Goal: Task Accomplishment & Management: Use online tool/utility

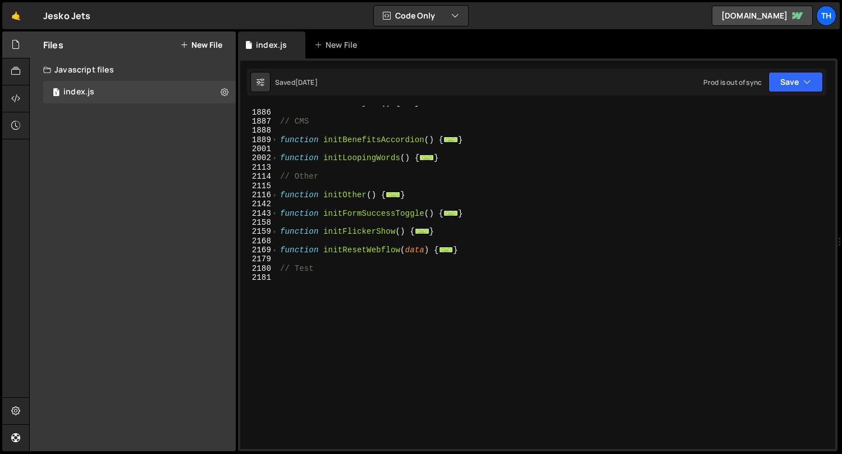
scroll to position [2360, 0]
click at [70, 89] on div "index.js" at bounding box center [78, 92] width 31 height 10
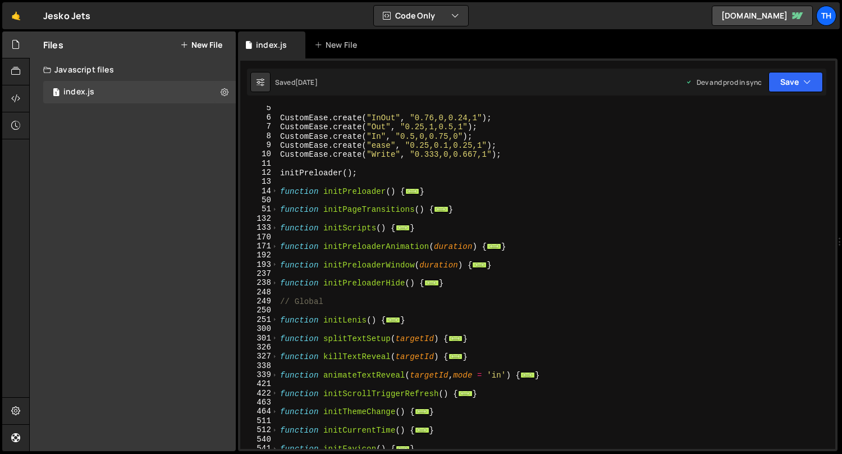
scroll to position [0, 0]
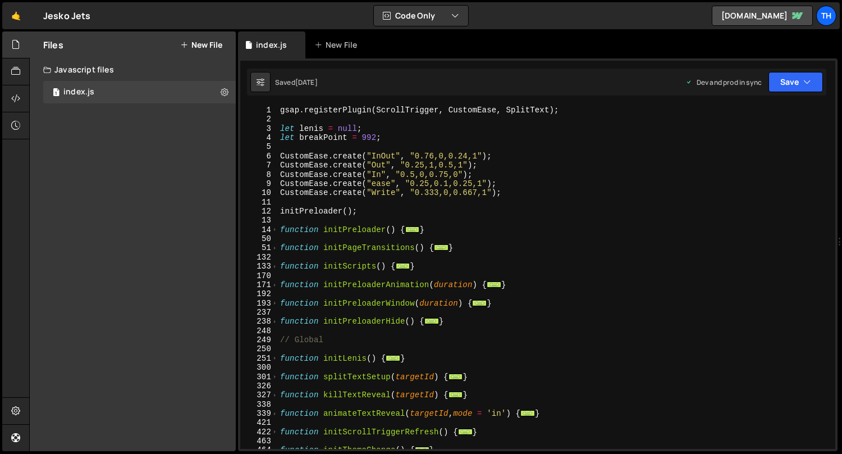
click at [388, 157] on div "gsap . registerPlugin ( ScrollTrigger , CustomEase , SplitText ) ; let lenis = …" at bounding box center [555, 287] width 554 height 362
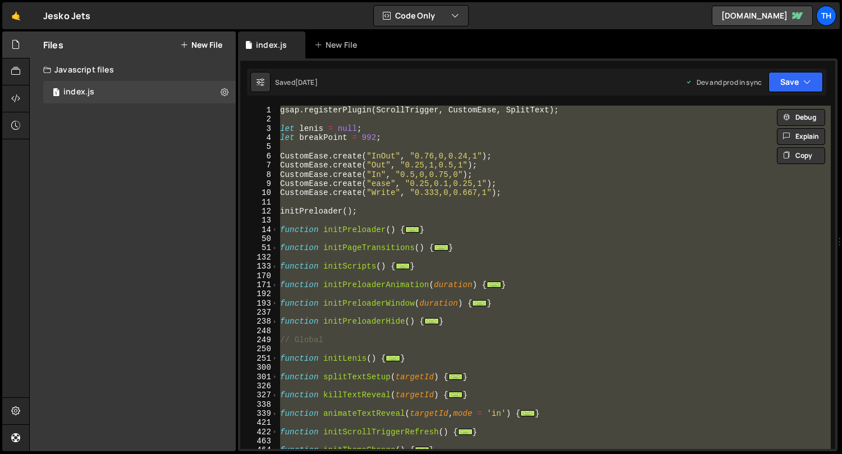
click at [350, 191] on div "gsap . registerPlugin ( ScrollTrigger , CustomEase , SplitText ) ; let lenis = …" at bounding box center [554, 277] width 553 height 343
click at [350, 191] on div "gsap . registerPlugin ( ScrollTrigger , CustomEase , SplitText ) ; let lenis = …" at bounding box center [555, 287] width 554 height 362
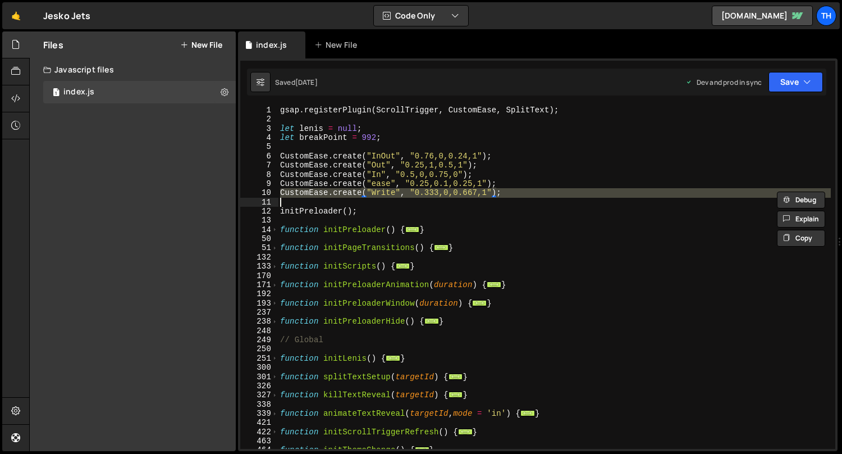
click at [350, 191] on div "gsap . registerPlugin ( ScrollTrigger , CustomEase , SplitText ) ; let lenis = …" at bounding box center [555, 287] width 554 height 362
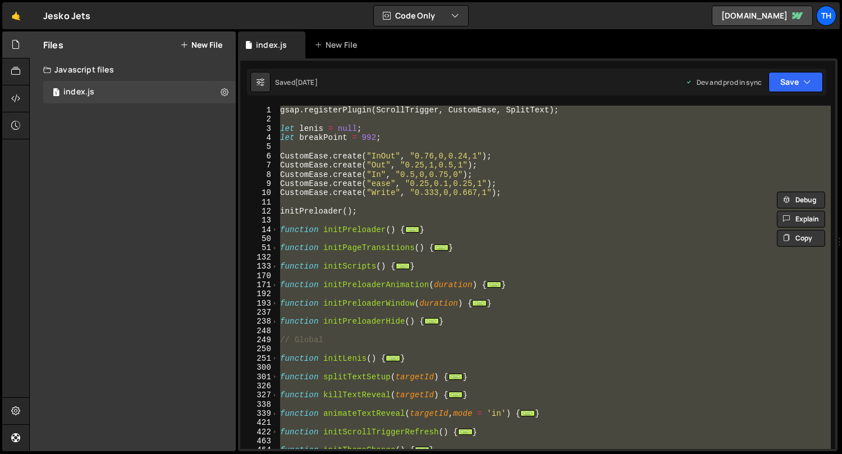
click at [350, 191] on div "gsap . registerPlugin ( ScrollTrigger , CustomEase , SplitText ) ; let lenis = …" at bounding box center [555, 287] width 554 height 362
click at [339, 181] on div "gsap . registerPlugin ( ScrollTrigger , CustomEase , SplitText ) ; let lenis = …" at bounding box center [554, 277] width 553 height 343
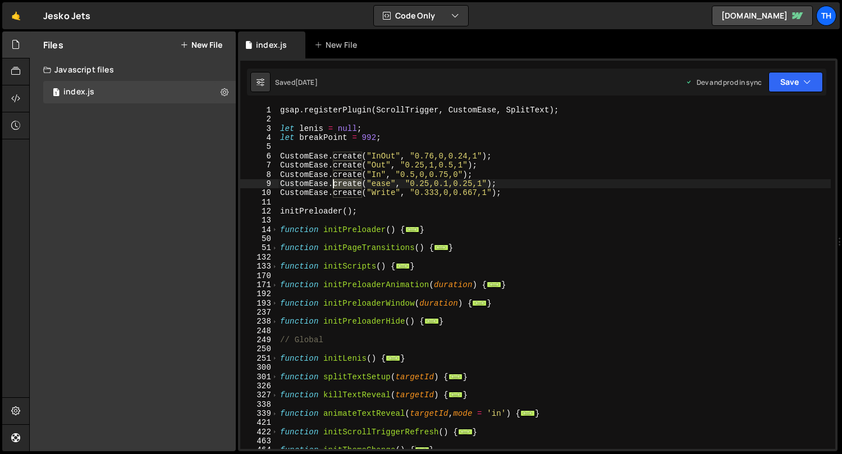
click at [339, 181] on div "gsap . registerPlugin ( ScrollTrigger , CustomEase , SplitText ) ; let lenis = …" at bounding box center [555, 287] width 554 height 362
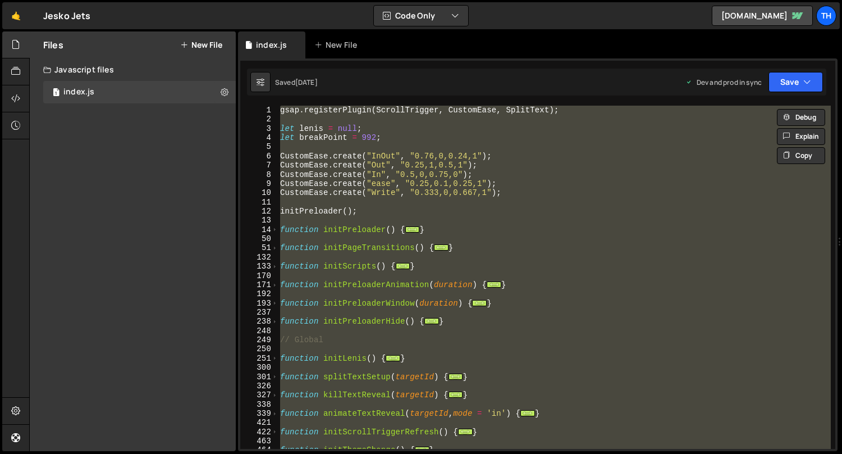
click at [325, 195] on div "gsap . registerPlugin ( ScrollTrigger , CustomEase , SplitText ) ; let lenis = …" at bounding box center [555, 287] width 554 height 362
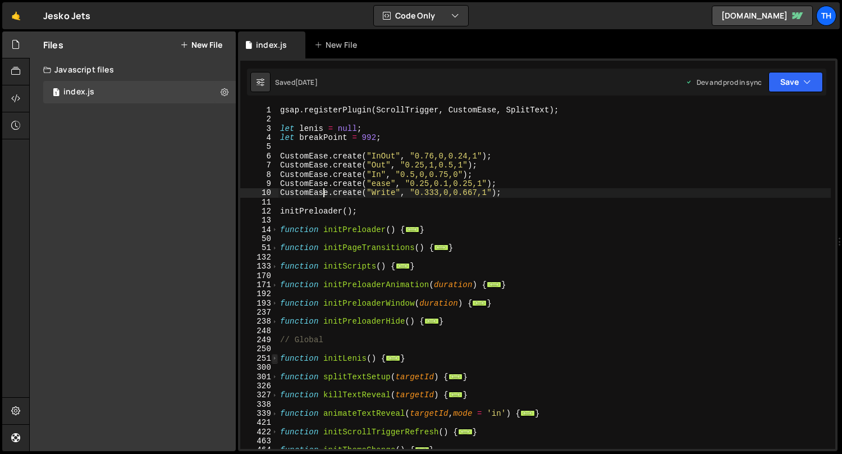
click at [277, 357] on span at bounding box center [275, 358] width 6 height 9
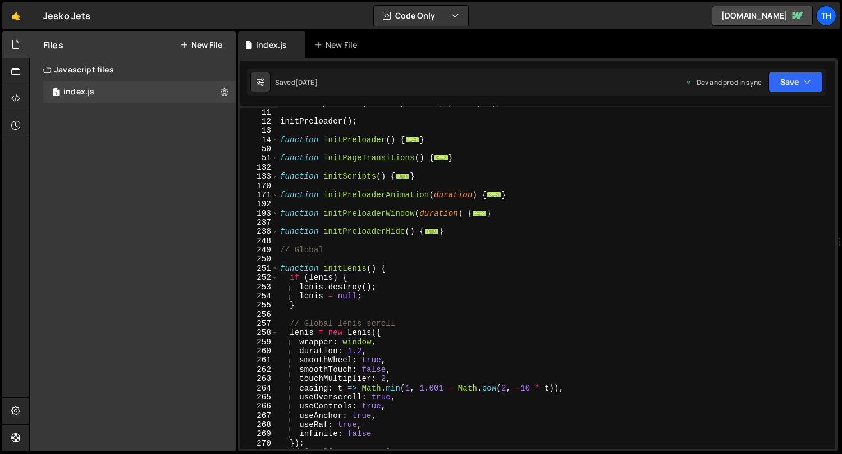
scroll to position [70, 0]
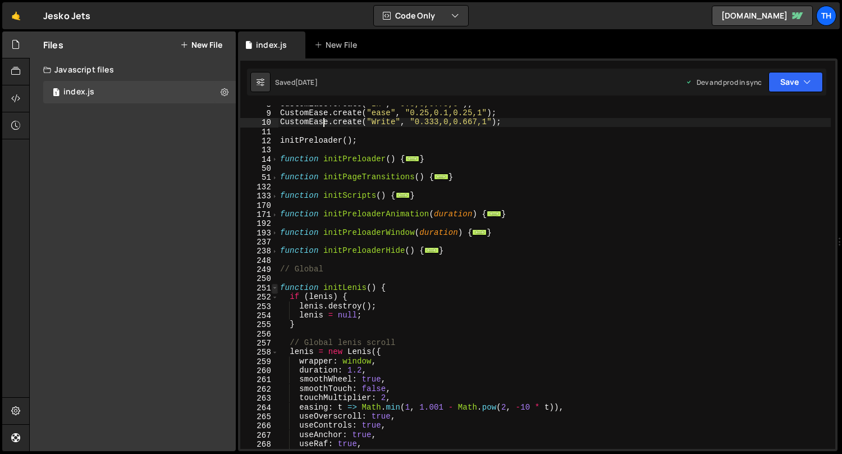
click at [272, 289] on span at bounding box center [275, 288] width 6 height 9
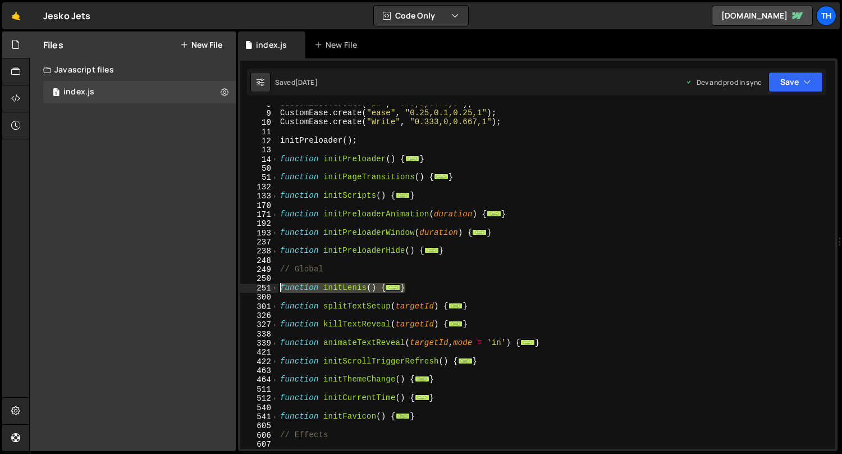
drag, startPoint x: 407, startPoint y: 289, endPoint x: 270, endPoint y: 289, distance: 137.0
click at [270, 289] on div "CustomEase.create("Write", "0.333,0,0.667,1"); 8 9 10 11 12 13 14 50 51 132 133…" at bounding box center [537, 277] width 595 height 343
type textarea "function initLenis() { if (lenis) {"
